Goal: Task Accomplishment & Management: Use online tool/utility

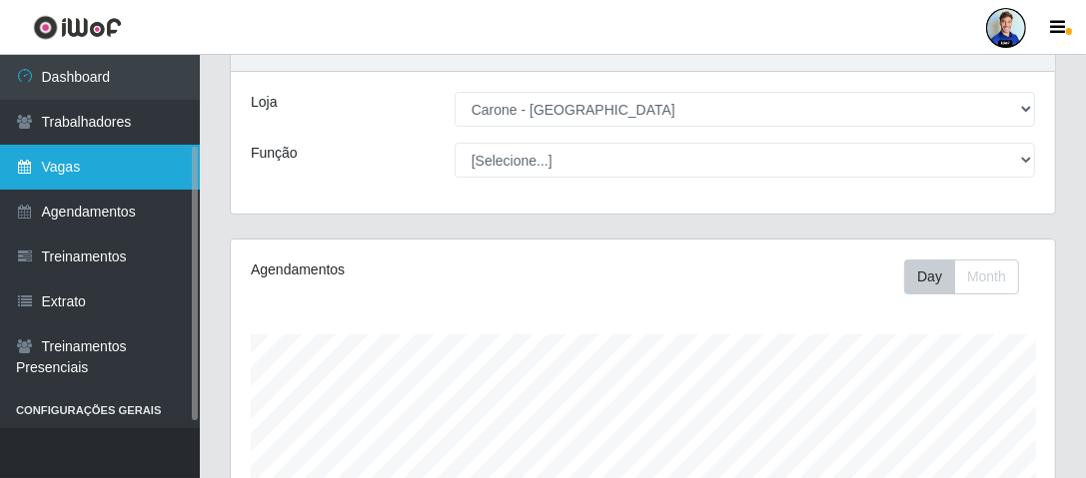
scroll to position [68, 0]
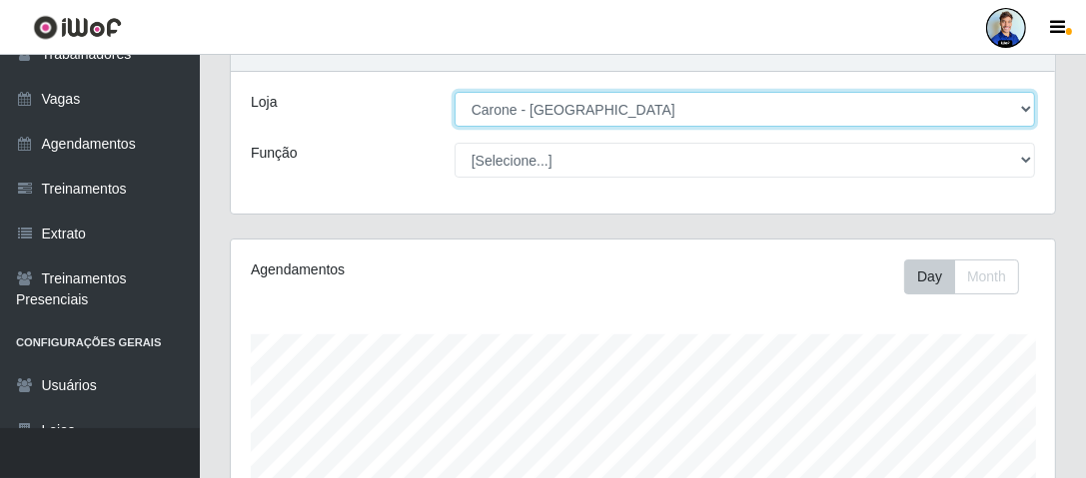
click at [550, 122] on select "[Selecione...] Carone - Jardim Camburi Carone - Campo Grande Carone - Coqueiral…" at bounding box center [744, 109] width 580 height 35
select select "533"
click at [454, 92] on select "[Selecione...] Carone - Jardim Camburi Carone - Campo Grande Carone - Coqueiral…" at bounding box center [744, 109] width 580 height 35
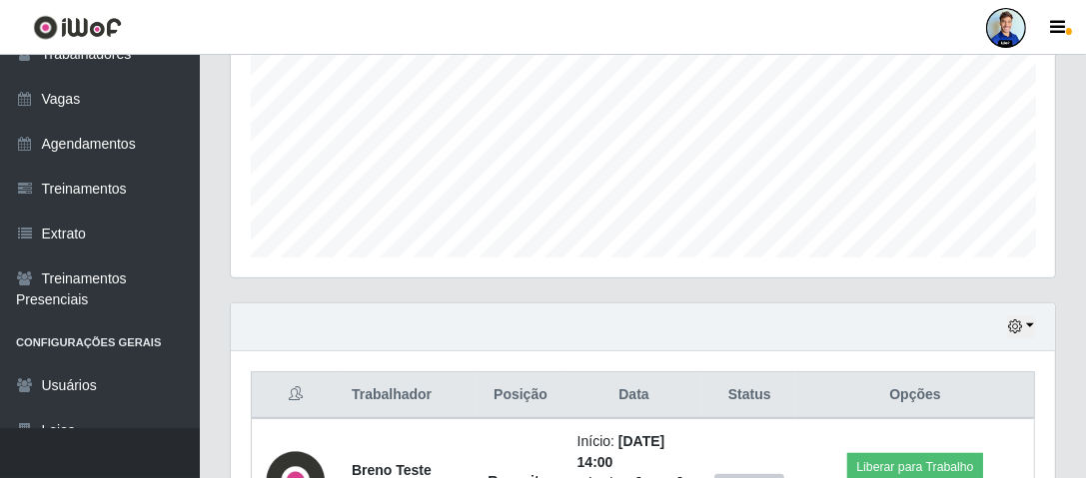
scroll to position [613, 0]
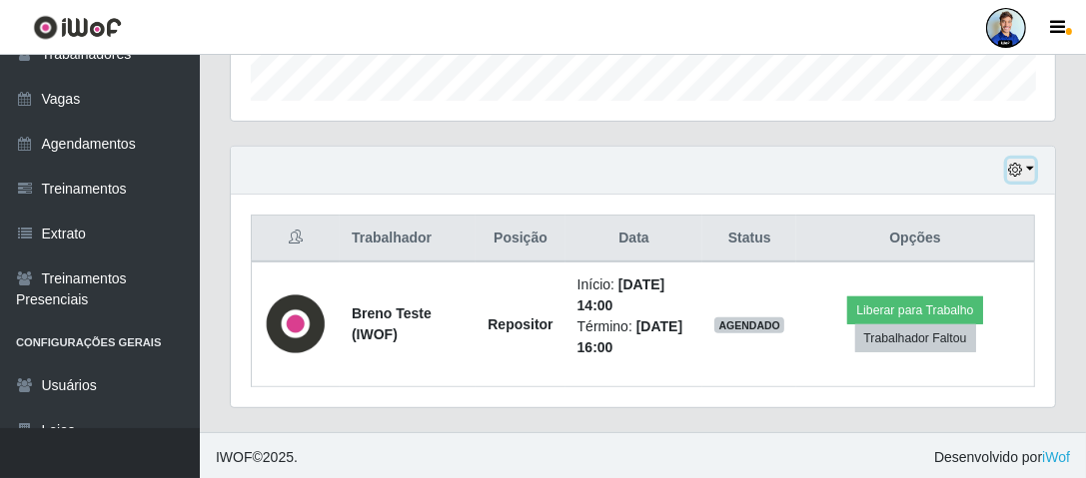
click at [1019, 172] on icon "button" at bounding box center [1015, 170] width 14 height 14
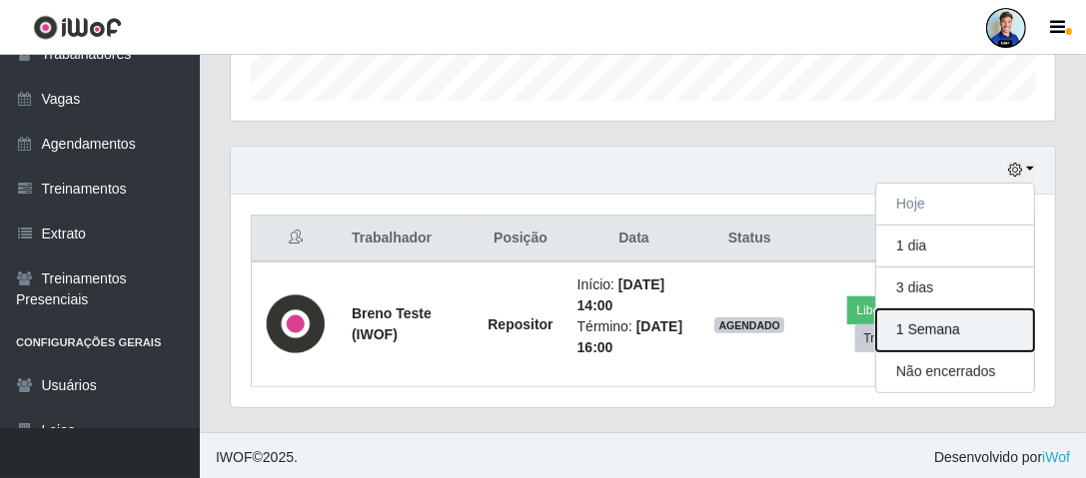
click at [943, 314] on button "1 Semana" at bounding box center [955, 331] width 158 height 42
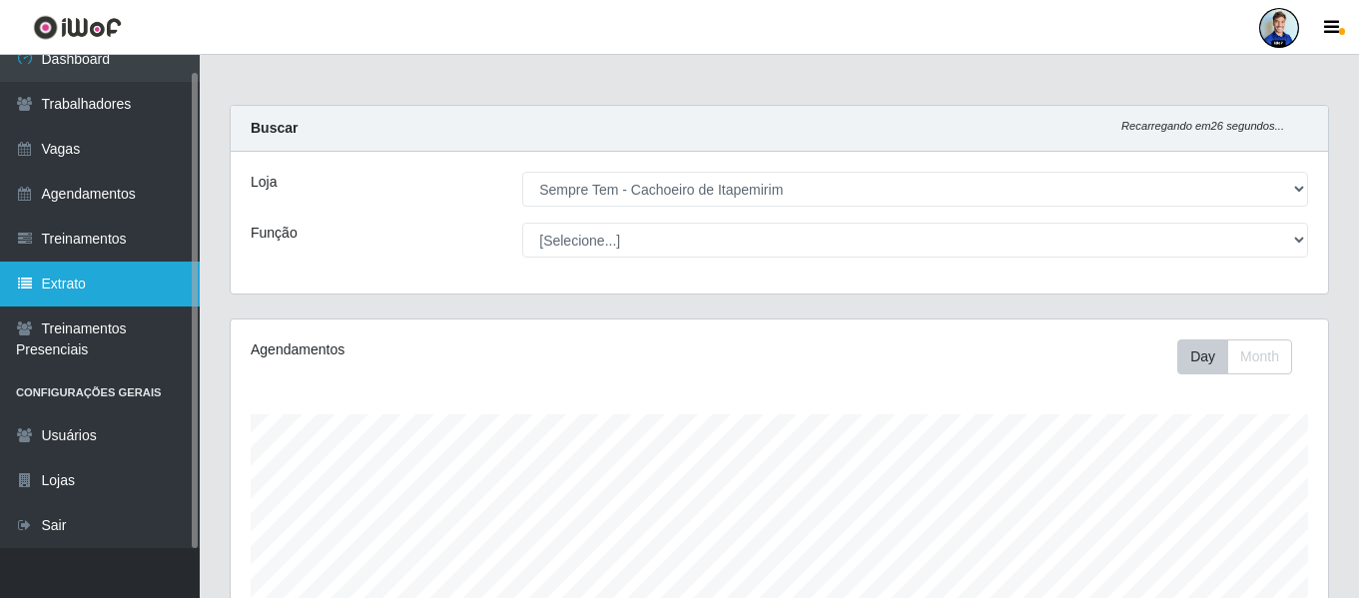
scroll to position [0, 0]
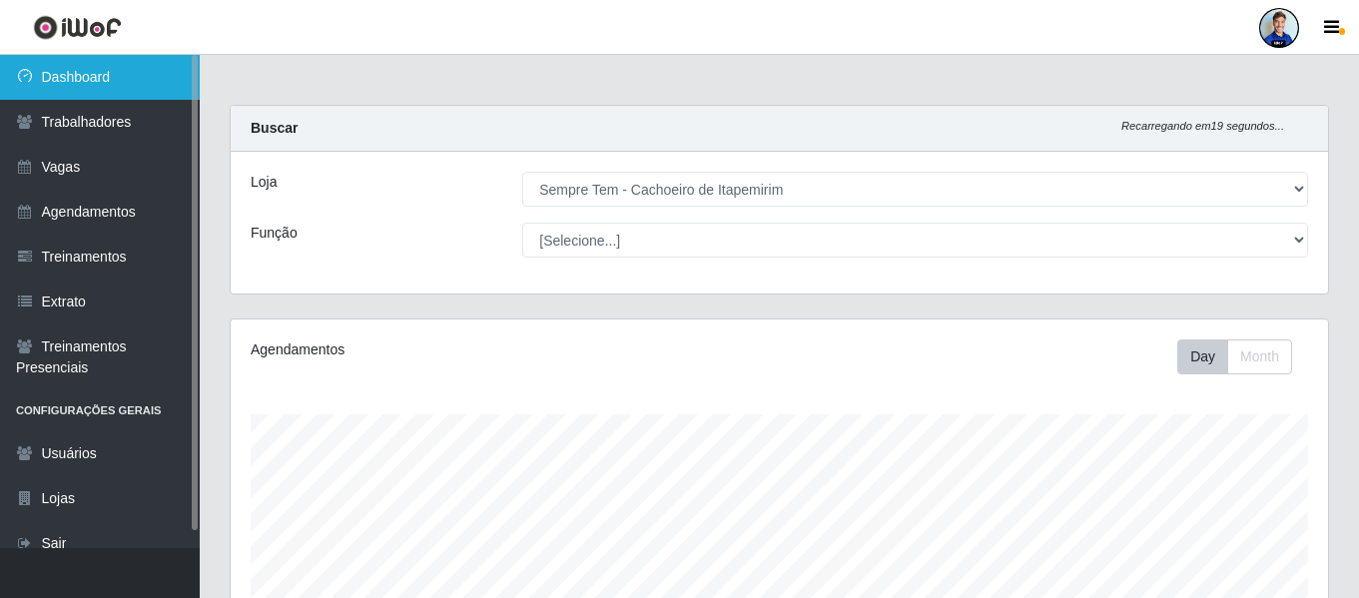
click at [125, 81] on link "Dashboard" at bounding box center [100, 77] width 200 height 45
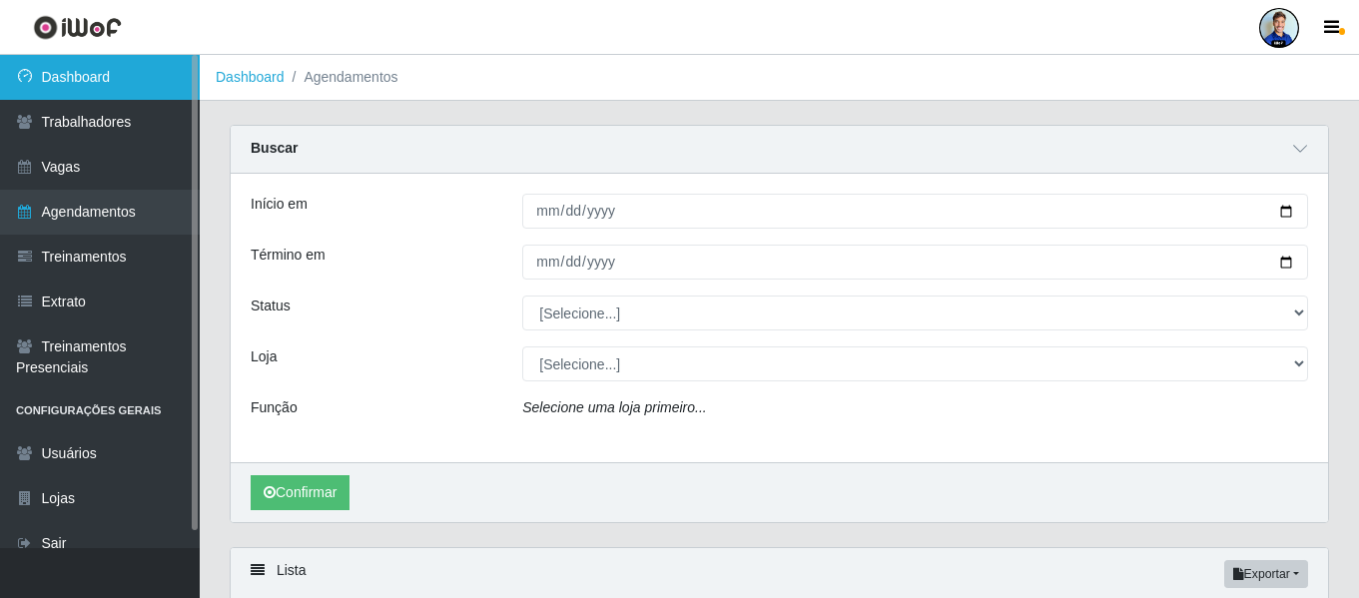
click at [97, 78] on link "Dashboard" at bounding box center [100, 77] width 200 height 45
